Goal: Find specific page/section: Find specific page/section

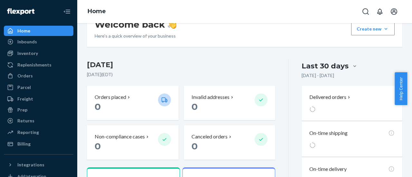
scroll to position [161, 0]
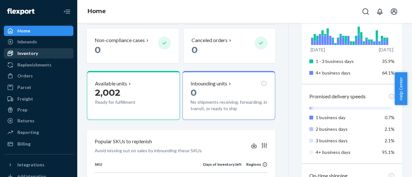
drag, startPoint x: 32, startPoint y: 51, endPoint x: 66, endPoint y: 54, distance: 34.9
click at [32, 51] on div "Inventory" at bounding box center [27, 53] width 21 height 6
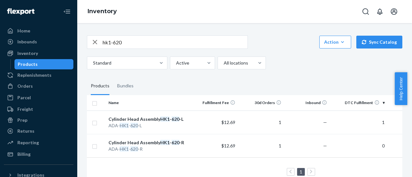
click at [101, 37] on div "hk1-620" at bounding box center [167, 42] width 160 height 13
click at [128, 42] on input "hk1-620" at bounding box center [175, 42] width 145 height 13
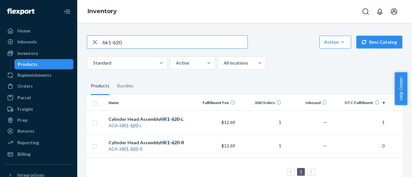
click at [128, 42] on input "hk1-620" at bounding box center [175, 42] width 145 height 13
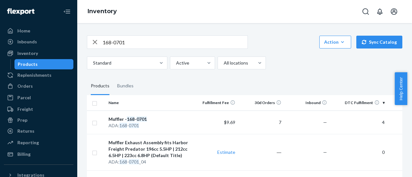
click at [144, 41] on input "168-0701" at bounding box center [175, 42] width 145 height 13
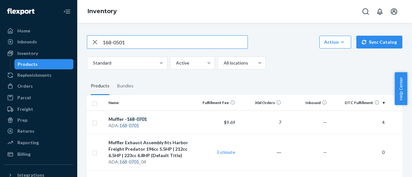
type input "168-0501"
